Goal: Transaction & Acquisition: Purchase product/service

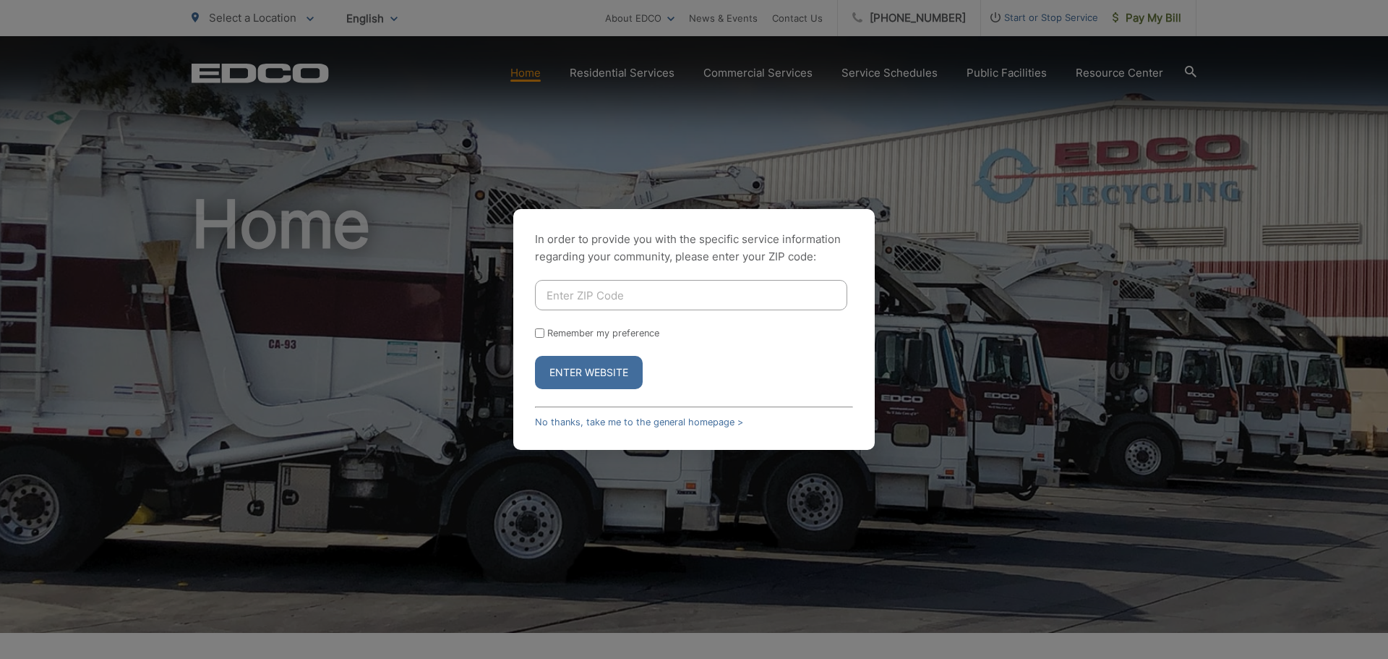
click at [583, 288] on input "Enter ZIP Code" at bounding box center [691, 295] width 312 height 30
type input "92118"
click at [535, 356] on button "Enter Website" at bounding box center [589, 372] width 108 height 33
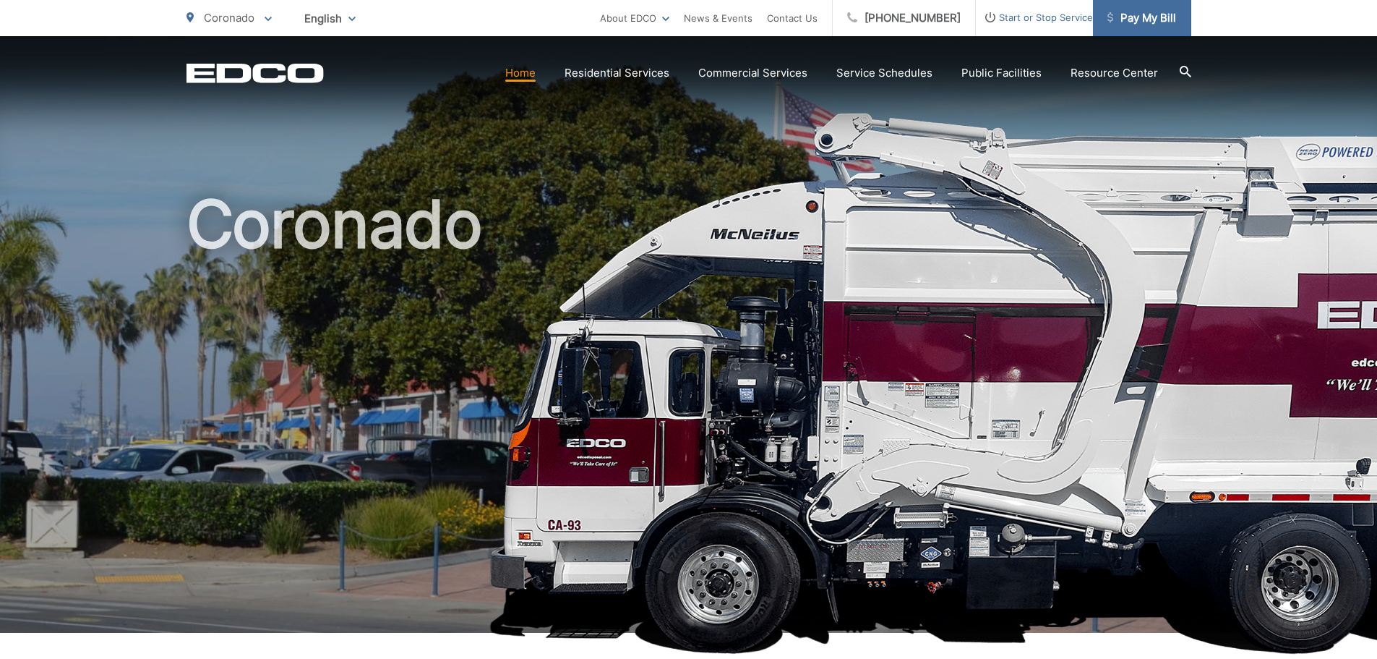
click at [1140, 7] on link "Pay My Bill" at bounding box center [1142, 18] width 98 height 36
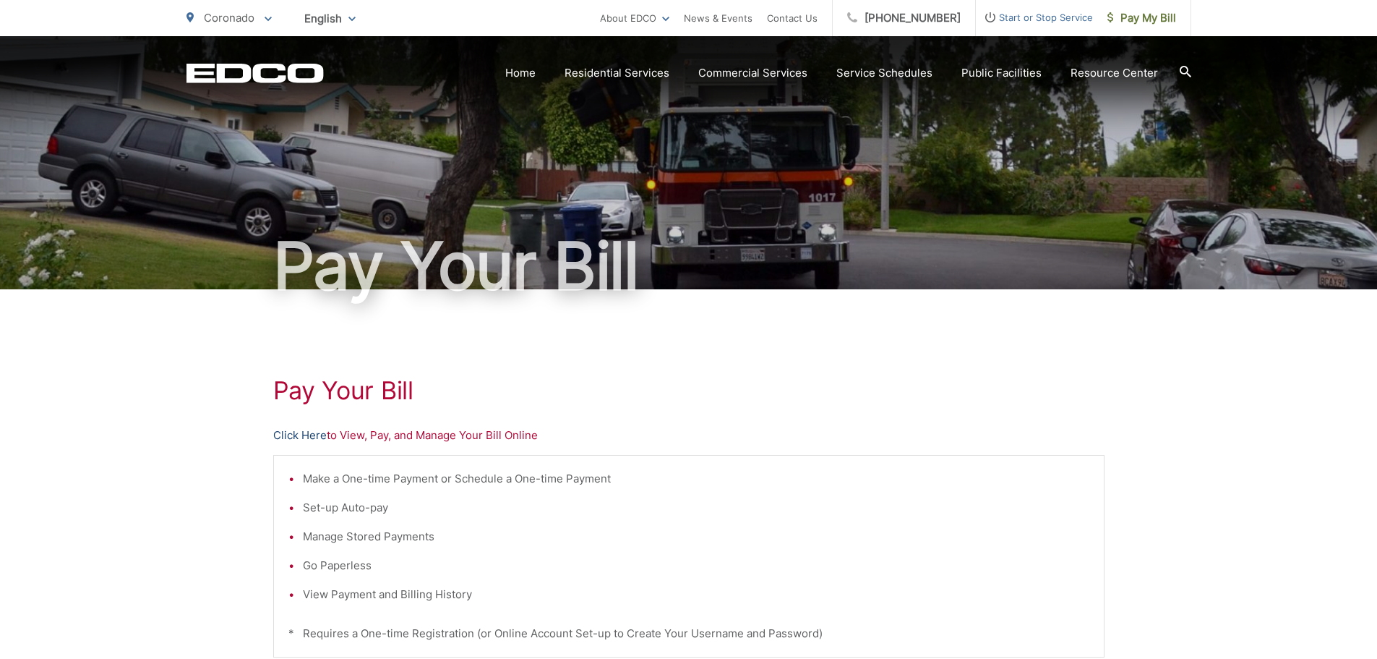
click at [306, 434] on link "Click Here" at bounding box center [299, 434] width 53 height 17
